Goal: Find specific page/section: Find specific page/section

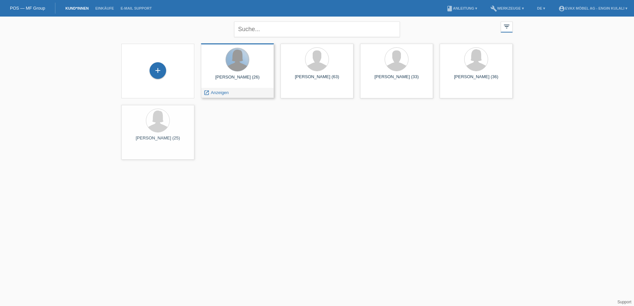
click at [236, 63] on div at bounding box center [237, 59] width 23 height 23
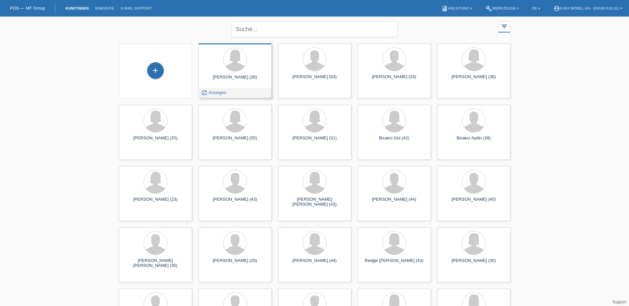
click at [211, 93] on span "Anzeigen" at bounding box center [217, 92] width 18 height 5
